Goal: Complete application form

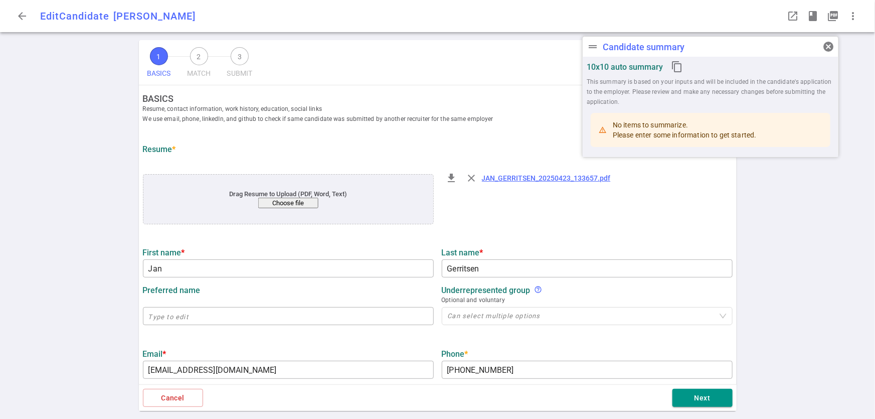
type input "Jan"
type input "Gerritsen"
type input "jan.gerritsen@gmail.com"
type input "+1 510-364-7170"
type input "https://www.linkedin.com/in/jan-gerritsen-65967b"
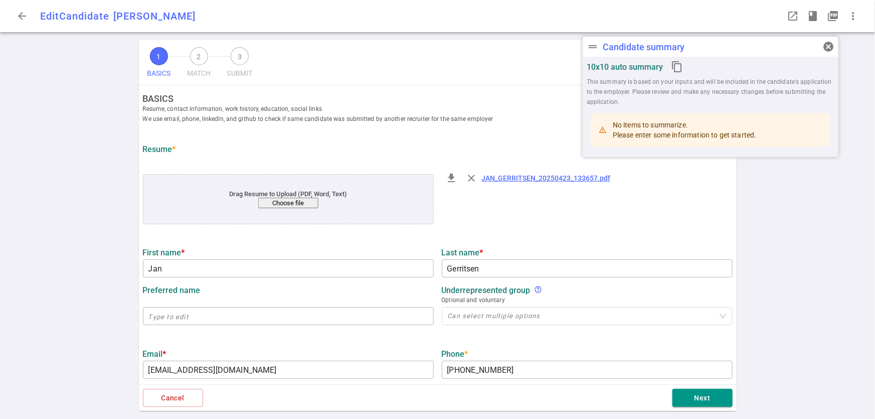
type input "Yactraq Online Inc."
type input "29.5"
type input "20"
type input "[GEOGRAPHIC_DATA]"
type input "Computer Science"
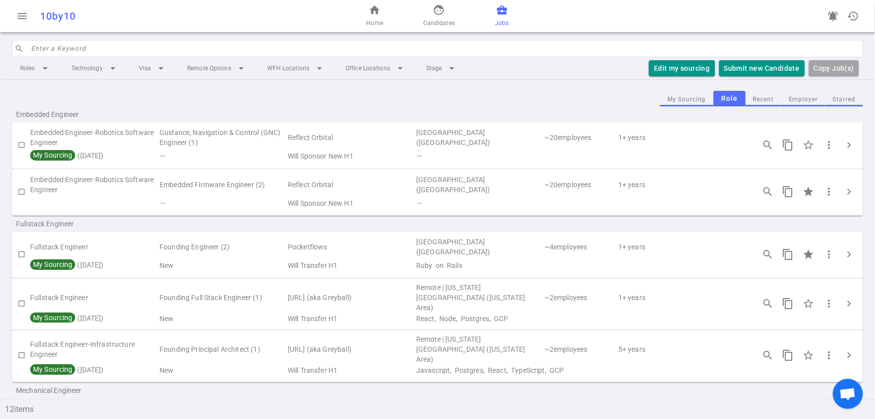
click at [793, 100] on button "Employer" at bounding box center [803, 100] width 44 height 14
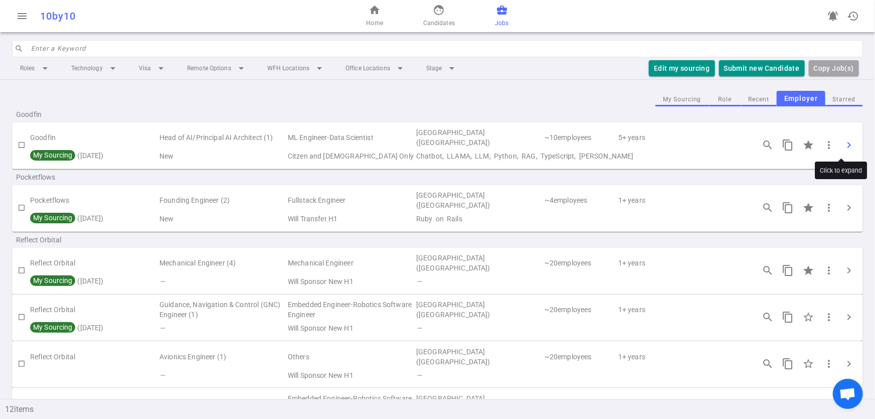
click at [845, 145] on span "chevron_right" at bounding box center [849, 145] width 12 height 12
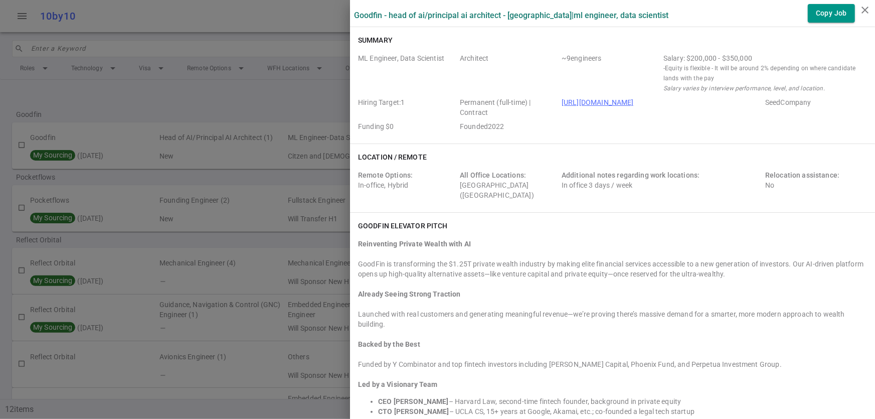
click at [382, 12] on label "Goodfin - Head of AI/Principal AI Architect - San Francisco | ML Engineer, Data…" at bounding box center [511, 16] width 314 height 10
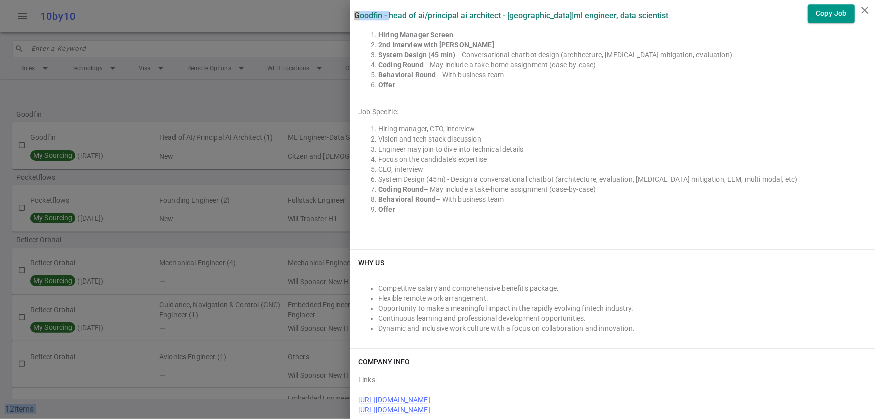
scroll to position [1308, 0]
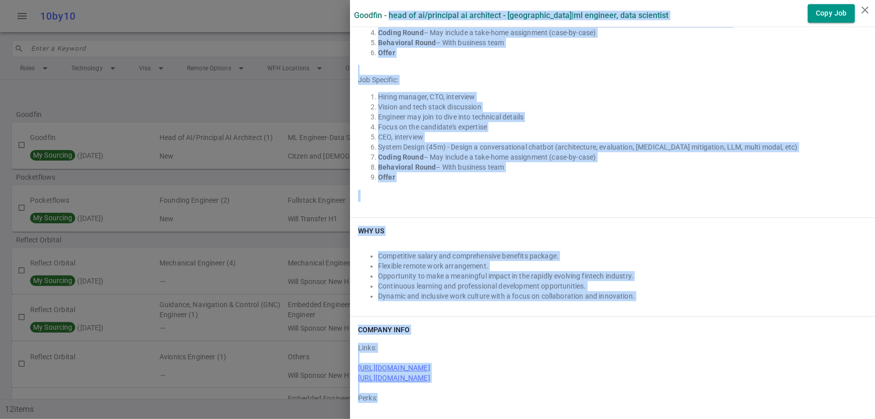
drag, startPoint x: 380, startPoint y: 13, endPoint x: 791, endPoint y: 398, distance: 563.1
copy div "Head of AI/Principal AI Architect - San Francisco | ML Engineer, Data Scientist…"
click at [817, 358] on div "Links: https://www.crunchbase.com/organization/goodfin https://www.linkedin.com…" at bounding box center [612, 375] width 509 height 74
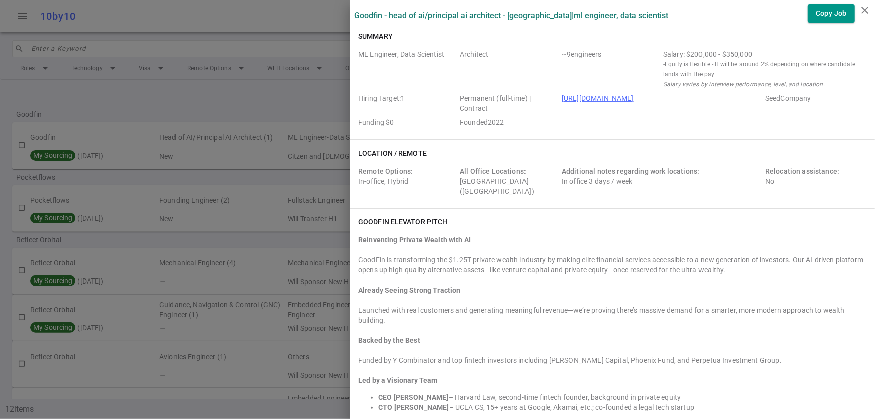
scroll to position [0, 0]
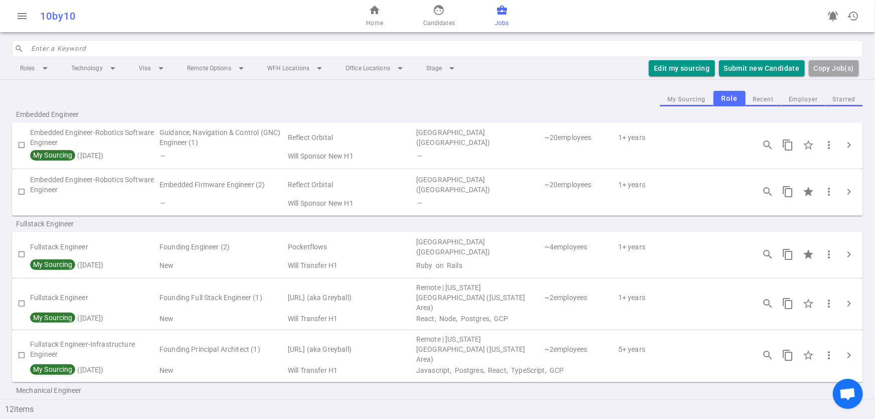
click at [790, 95] on button "Employer" at bounding box center [803, 100] width 44 height 14
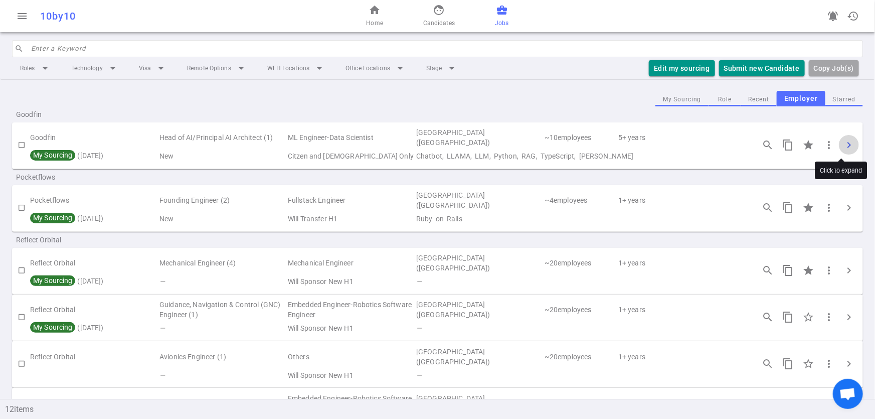
click at [843, 145] on span "chevron_right" at bounding box center [849, 145] width 12 height 12
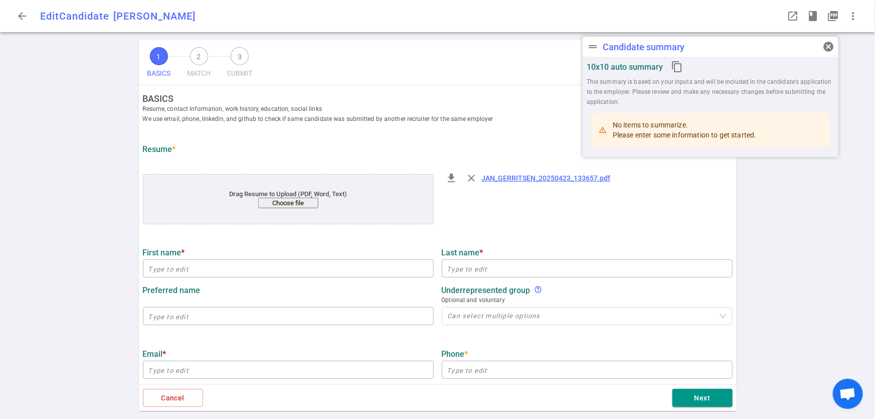
type input "Jan"
type input "Gerritsen"
type input "[EMAIL_ADDRESS][DOMAIN_NAME]"
type input "[PHONE_NUMBER]"
type input "[URL][DOMAIN_NAME]"
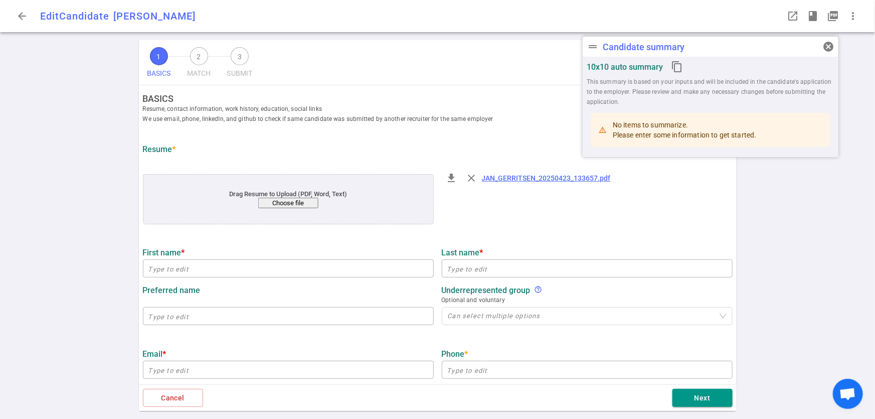
type textarea "[URL][DOMAIN_NAME],[DOMAIN_NAME][URL]"
type input "Yactraq Online Inc."
type textarea "Lead Engineer/Architect AI/LLM"
type input "29.5"
type input "20"
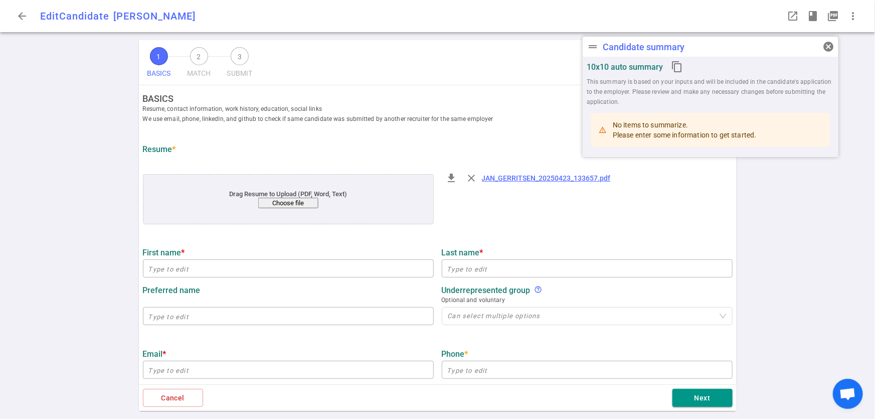
type input "[GEOGRAPHIC_DATA]"
type input "Computer Science"
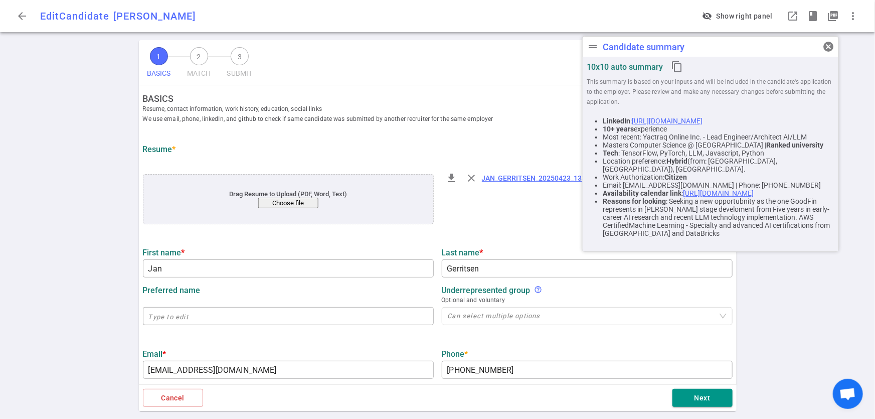
click at [844, 193] on div "1 BASICS 2 MATCH 3 SUBMIT SAVE BASICS Resume, contact information, work history…" at bounding box center [437, 229] width 875 height 378
click at [826, 46] on span "cancel" at bounding box center [828, 47] width 12 height 12
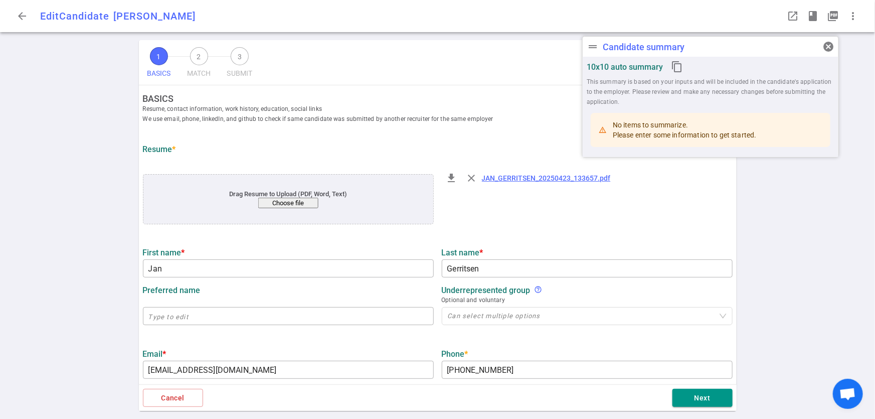
type input "Jan"
type input "Gerritsen"
type input "[EMAIL_ADDRESS][DOMAIN_NAME]"
type input "[PHONE_NUMBER]"
type input "[URL][DOMAIN_NAME]"
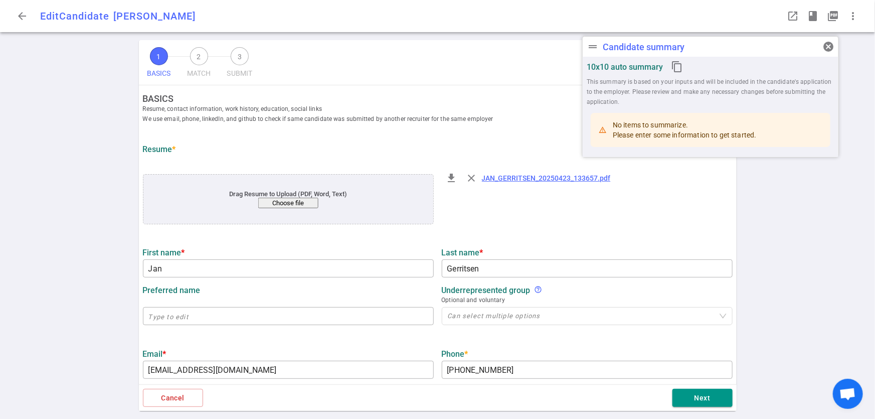
type textarea "[URL][DOMAIN_NAME],[DOMAIN_NAME][URL]"
type input "Yactraq Online Inc."
type textarea "Lead Engineer/Architect AI/LLM"
type input "29.5"
type input "20"
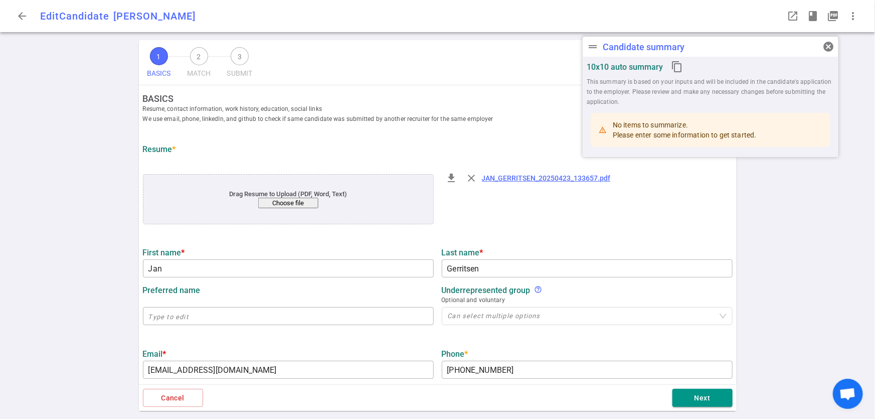
type input "[GEOGRAPHIC_DATA]"
type input "Computer Science"
type input "Jan"
type input "Gerritsen"
type input "[EMAIL_ADDRESS][DOMAIN_NAME]"
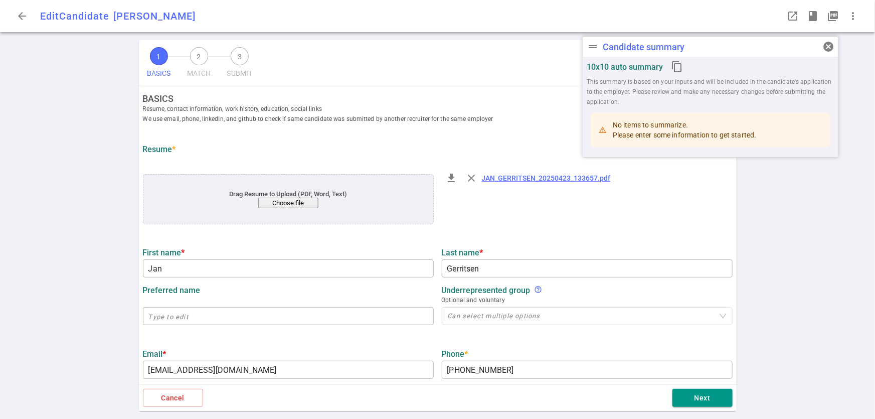
type input "[PHONE_NUMBER]"
type input "[URL][DOMAIN_NAME]"
type input "Yactraq Online Inc."
type input "29.5"
type input "20"
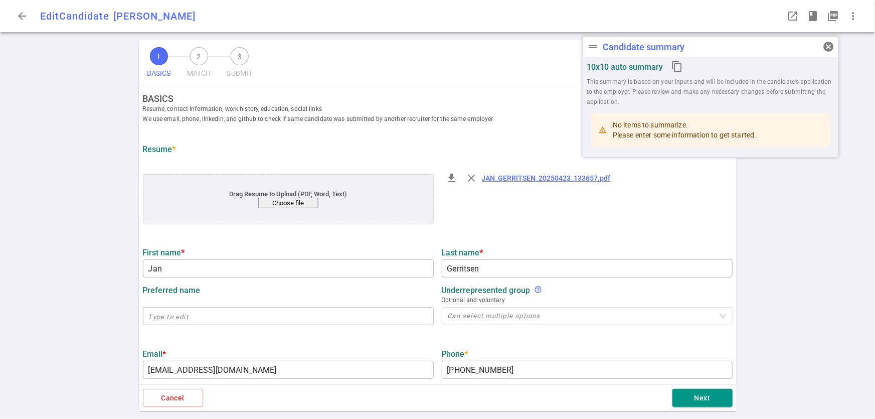
type input "[GEOGRAPHIC_DATA]"
type input "Computer Science"
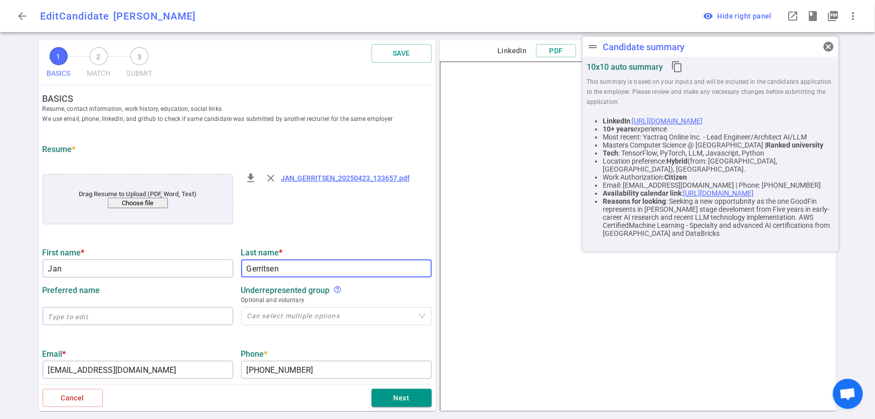
drag, startPoint x: 285, startPoint y: 265, endPoint x: 248, endPoint y: 271, distance: 37.6
click at [230, 271] on div "First name * Jan ​ Last name * Gerritsen ​" at bounding box center [237, 260] width 397 height 36
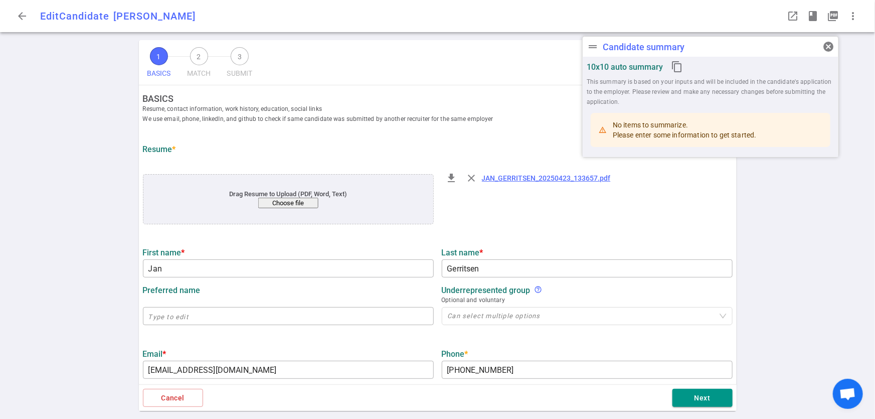
type input "Jan"
type input "Gerritsen"
type input "[EMAIL_ADDRESS][DOMAIN_NAME]"
type input "[PHONE_NUMBER]"
type input "[URL][DOMAIN_NAME]"
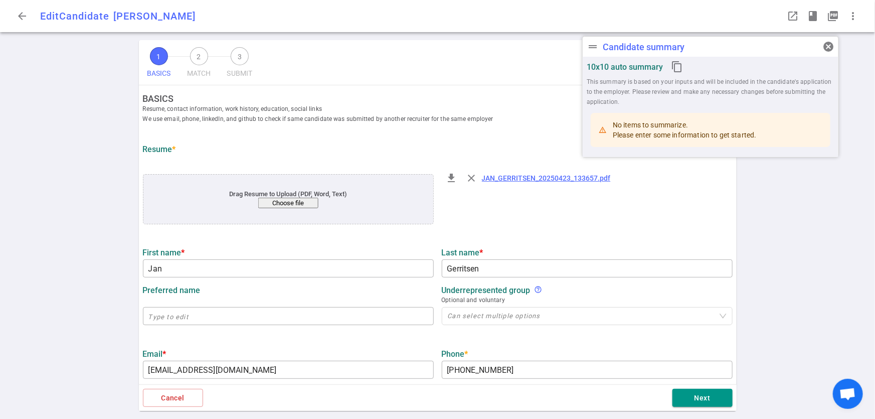
type textarea "[URL][DOMAIN_NAME],[DOMAIN_NAME][URL]"
type input "Yactraq Online Inc."
type textarea "Lead Engineer/Architect AI/LLM"
type input "29.5"
type input "20"
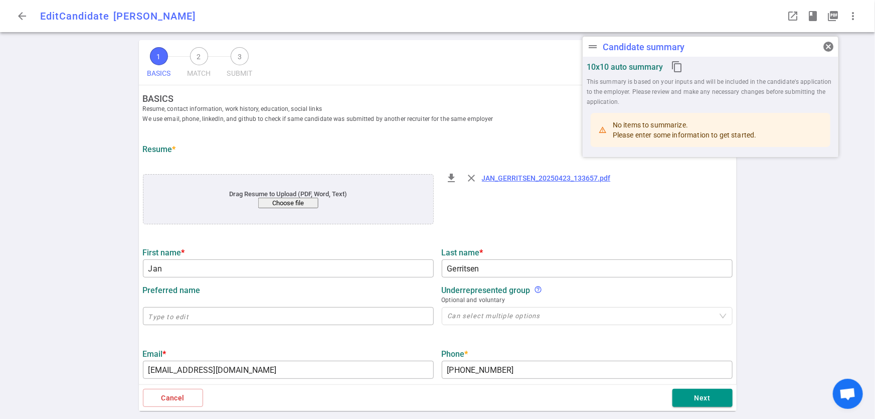
type input "[GEOGRAPHIC_DATA]"
type input "Computer Science"
